Goal: Information Seeking & Learning: Learn about a topic

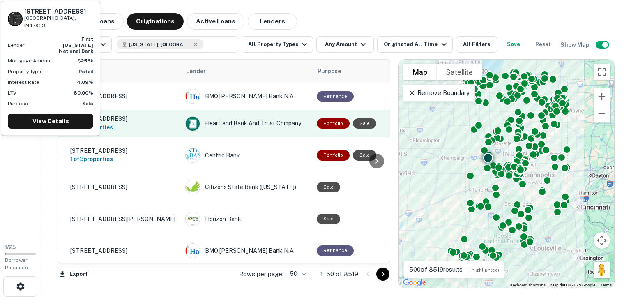
scroll to position [0, 15]
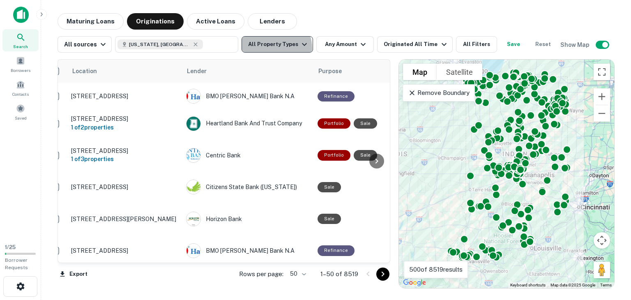
click at [273, 48] on button "All Property Types" at bounding box center [276, 44] width 71 height 16
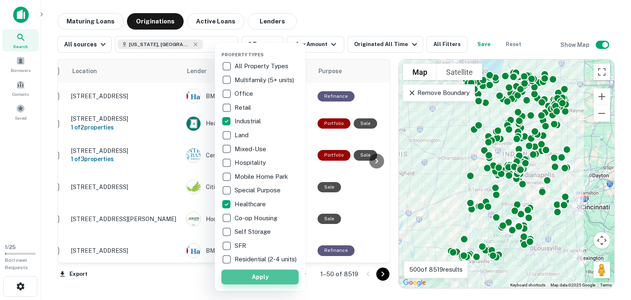
click at [251, 283] on button "Apply" at bounding box center [259, 276] width 77 height 15
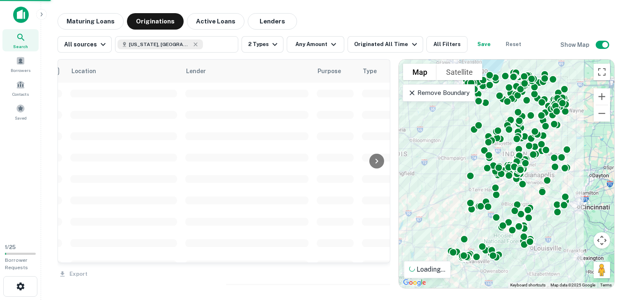
click at [316, 45] on button "Any Amount" at bounding box center [315, 44] width 57 height 16
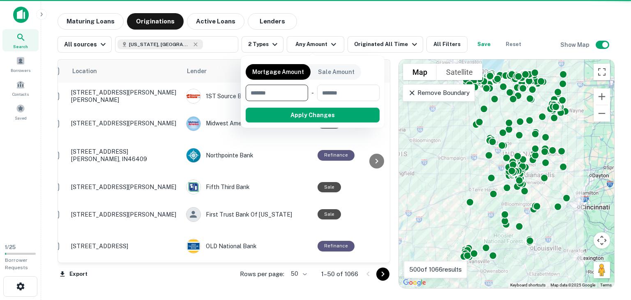
click at [279, 93] on input "number" at bounding box center [274, 93] width 57 height 16
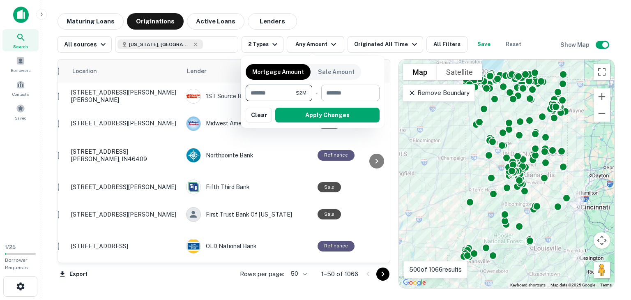
type input "*******"
click at [341, 90] on input "number" at bounding box center [347, 93] width 53 height 16
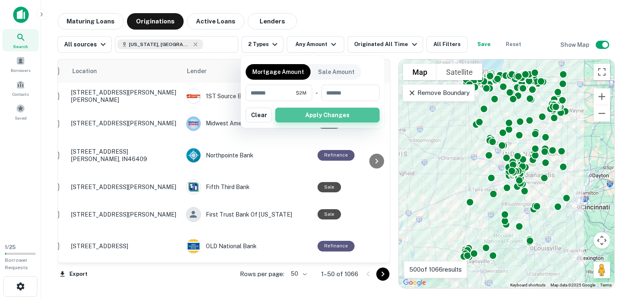
click at [329, 115] on button "Apply Changes" at bounding box center [327, 115] width 104 height 15
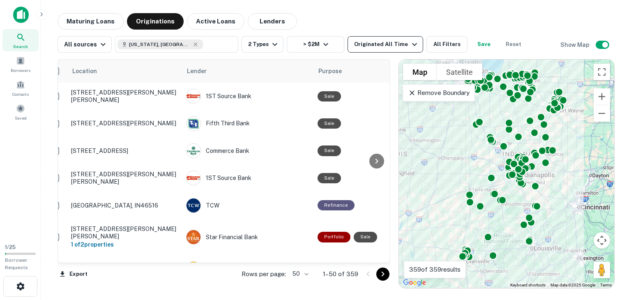
click at [370, 46] on div "Originated All Time" at bounding box center [386, 44] width 65 height 10
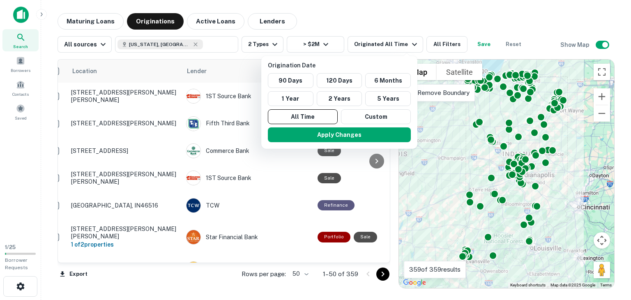
click at [83, 21] on div at bounding box center [315, 150] width 631 height 300
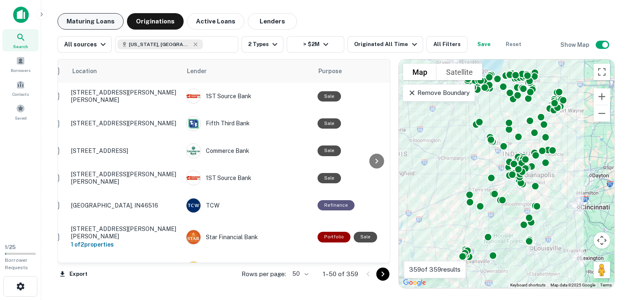
click at [93, 22] on button "Maturing Loans" at bounding box center [90, 21] width 66 height 16
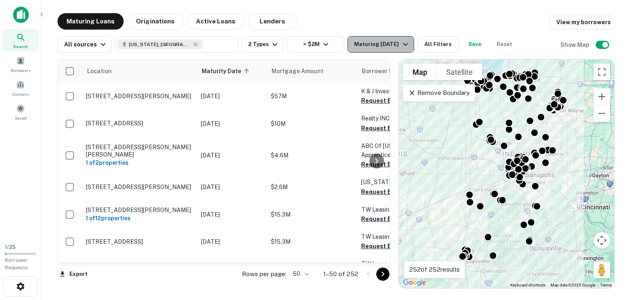
click at [376, 48] on div "Maturing [DATE]" at bounding box center [382, 44] width 56 height 10
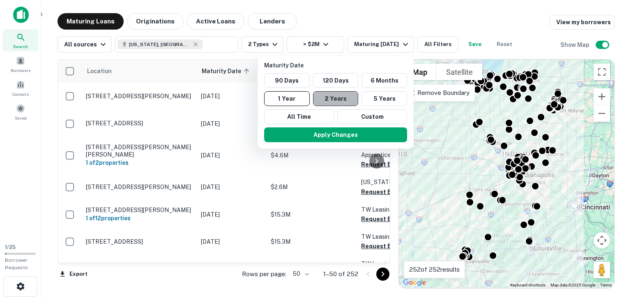
click at [340, 97] on button "2 Years" at bounding box center [336, 98] width 46 height 15
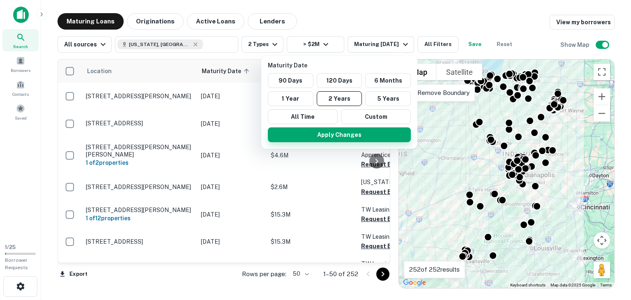
click at [340, 139] on button "Apply Changes" at bounding box center [339, 134] width 143 height 15
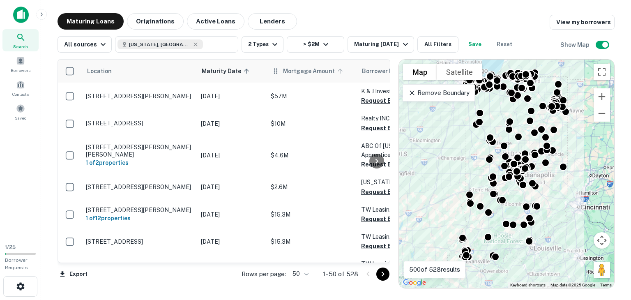
click at [287, 72] on span "Mortgage Amount" at bounding box center [314, 71] width 62 height 10
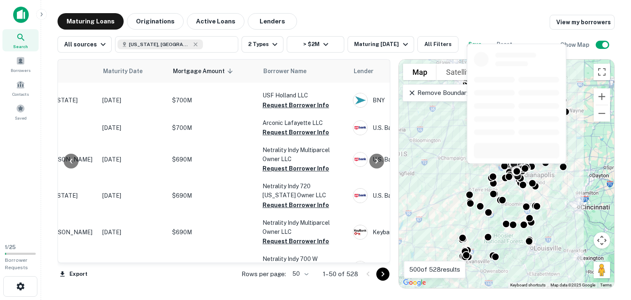
scroll to position [515, 99]
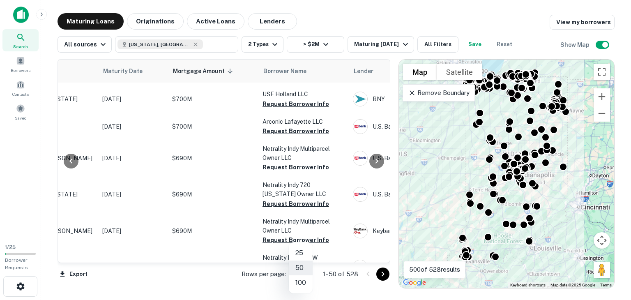
click at [296, 271] on body "Search Borrowers Contacts Saved 1 / 25 Borrower Requests Maturing Loans Origina…" at bounding box center [315, 150] width 631 height 300
click at [298, 283] on li "100" at bounding box center [301, 282] width 24 height 15
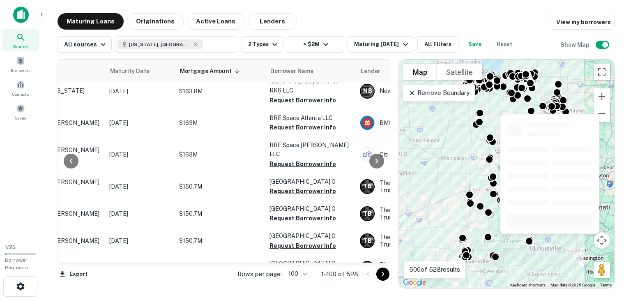
scroll to position [2848, 92]
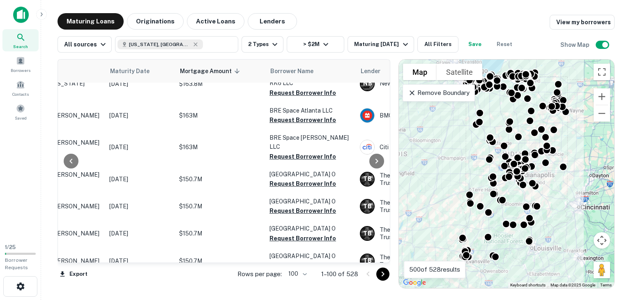
click at [384, 276] on icon "Go to next page" at bounding box center [383, 274] width 10 height 10
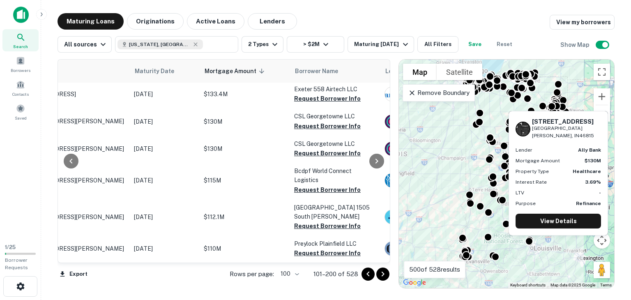
scroll to position [0, 67]
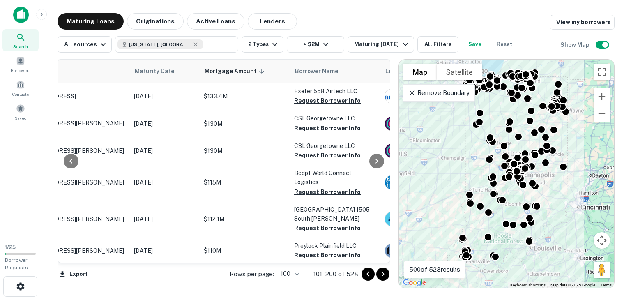
click at [383, 273] on icon "Go to next page" at bounding box center [382, 273] width 3 height 5
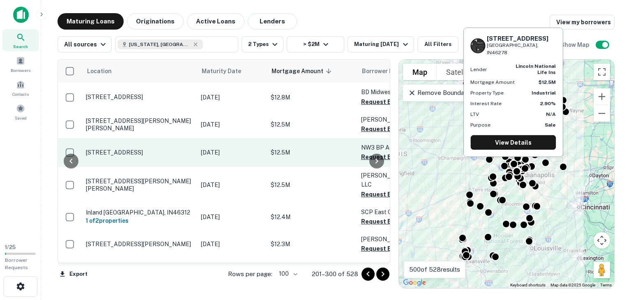
scroll to position [991, 54]
